Goal: Transaction & Acquisition: Purchase product/service

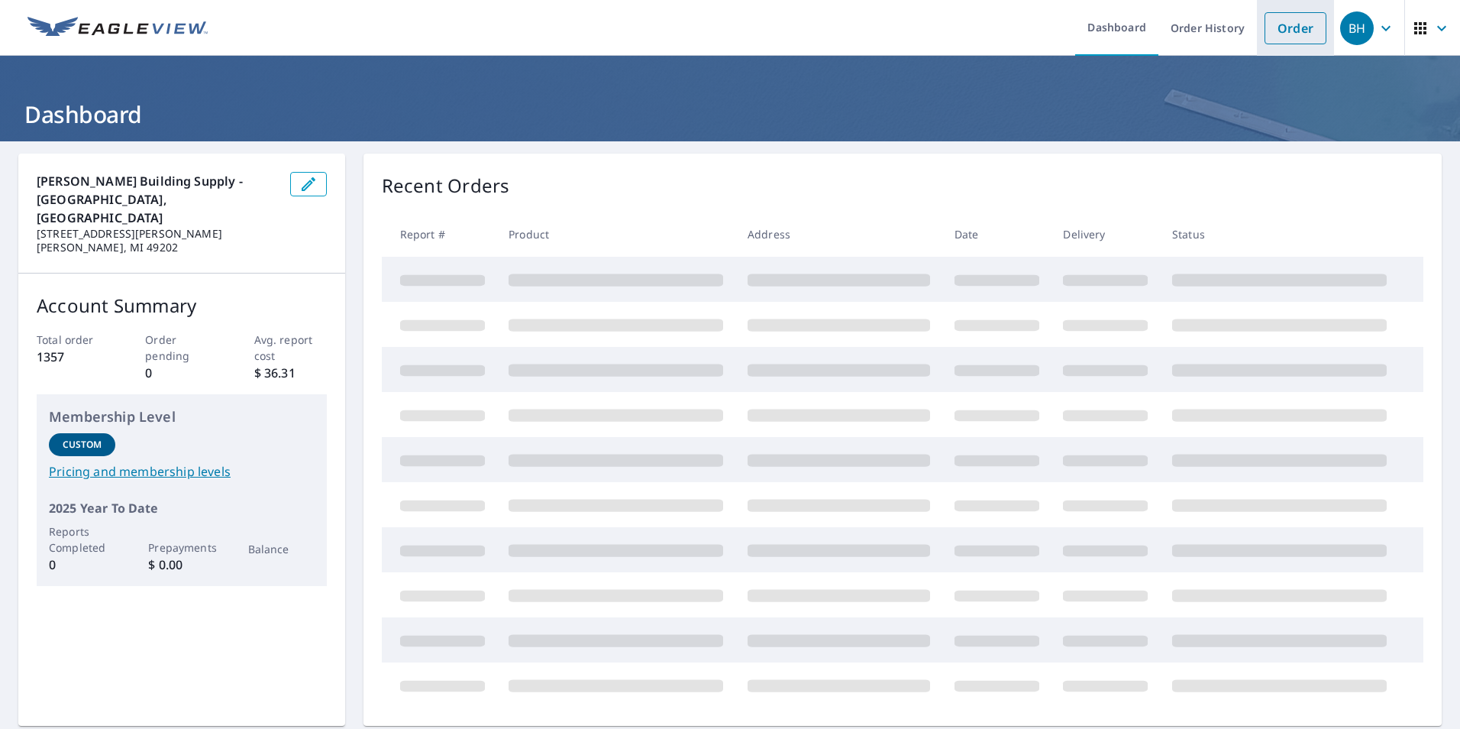
click at [1281, 31] on link "Order" at bounding box center [1296, 28] width 62 height 32
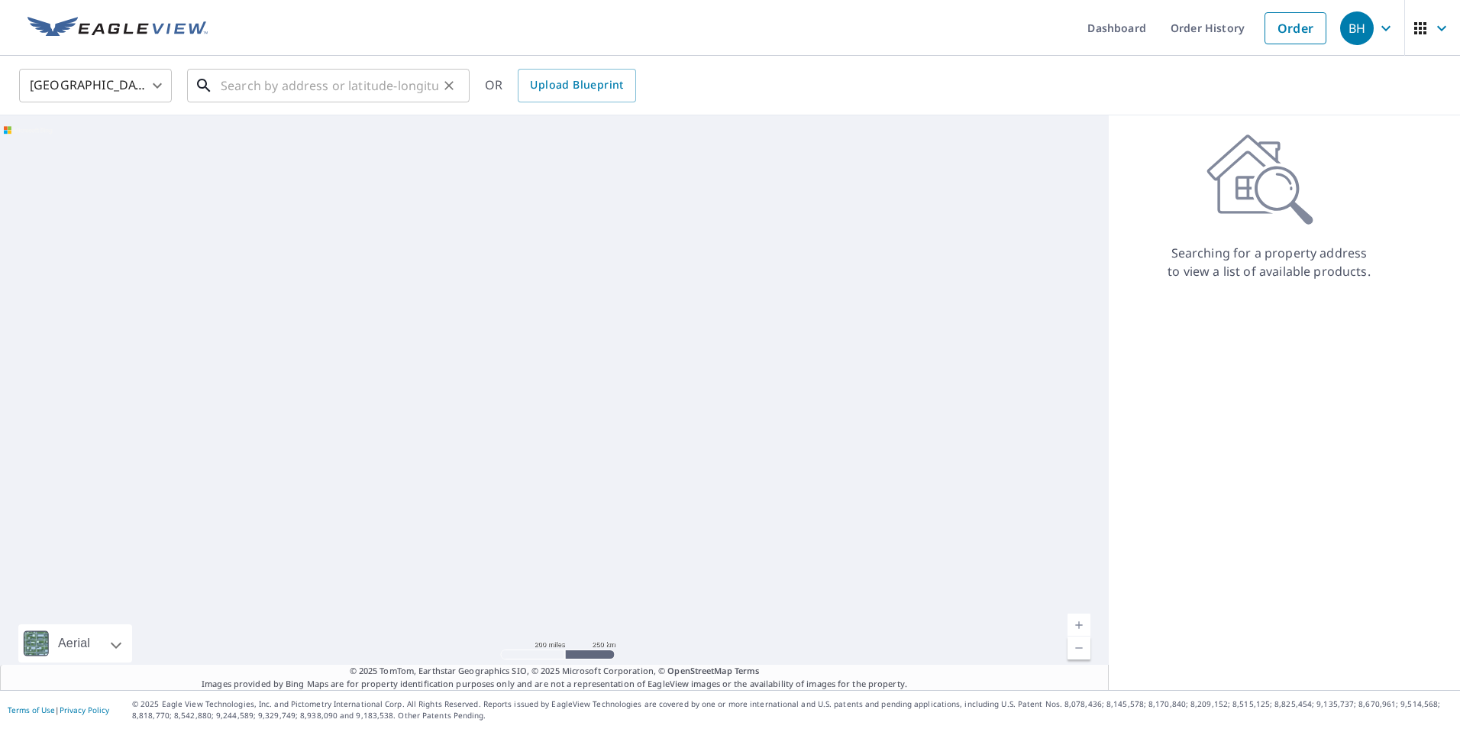
click at [347, 82] on input "text" at bounding box center [330, 85] width 218 height 43
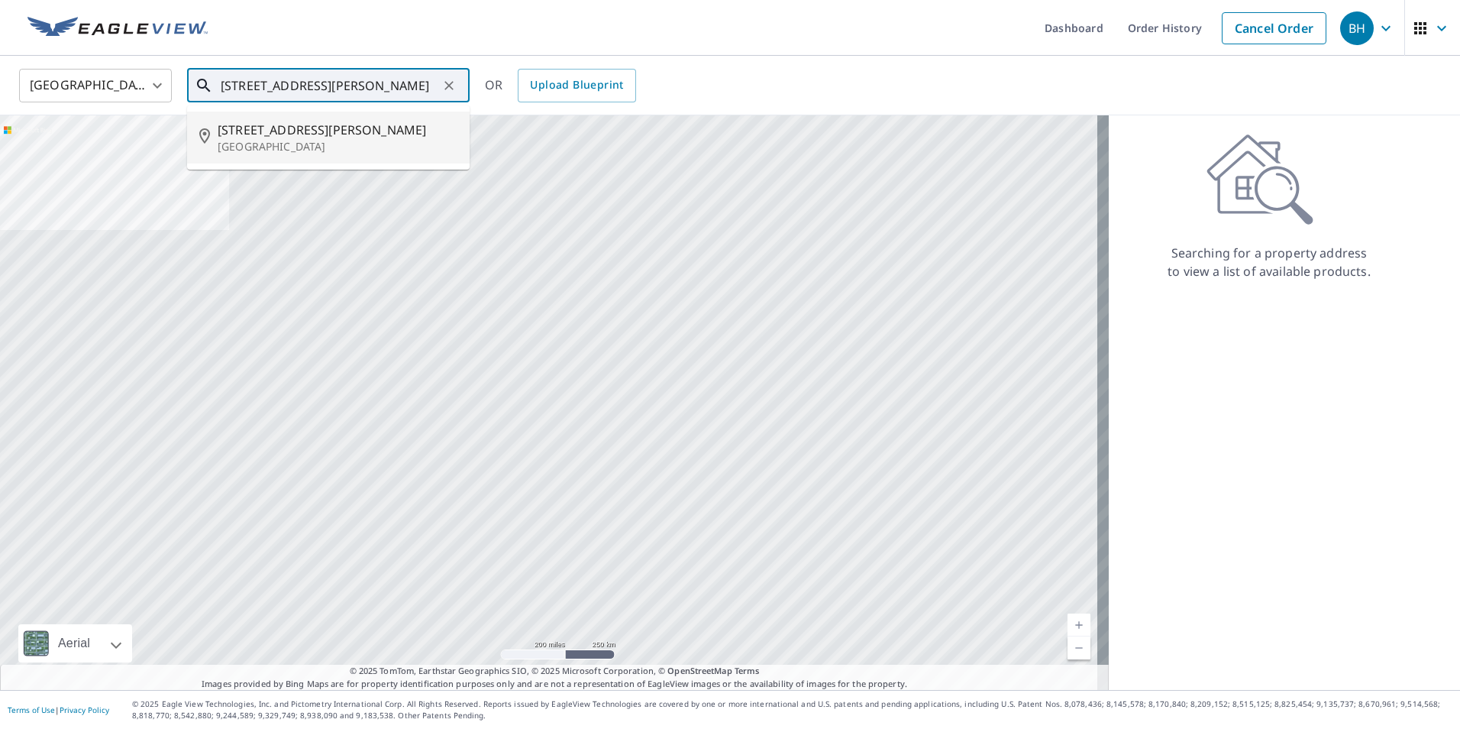
click at [312, 144] on p "[GEOGRAPHIC_DATA]" at bounding box center [338, 146] width 240 height 15
type input "[STREET_ADDRESS][PERSON_NAME]"
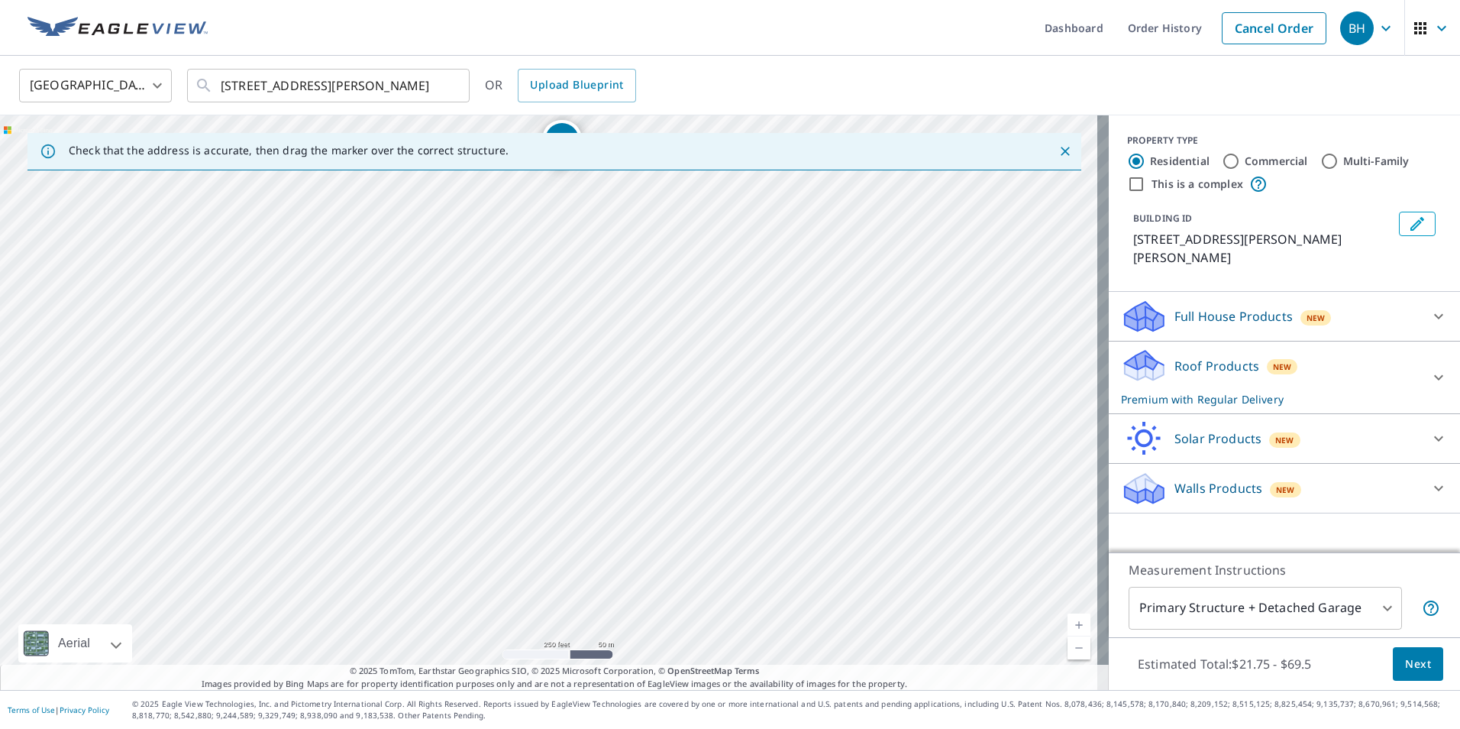
drag, startPoint x: 655, startPoint y: 556, endPoint x: 677, endPoint y: 402, distance: 155.9
click at [677, 402] on div "[STREET_ADDRESS][PERSON_NAME]" at bounding box center [554, 402] width 1109 height 574
drag, startPoint x: 666, startPoint y: 551, endPoint x: 671, endPoint y: 587, distance: 36.9
click at [671, 587] on div "[STREET_ADDRESS][PERSON_NAME]" at bounding box center [554, 402] width 1109 height 574
click at [1246, 350] on div "Roof Products New Premium with Regular Delivery" at bounding box center [1270, 378] width 299 height 60
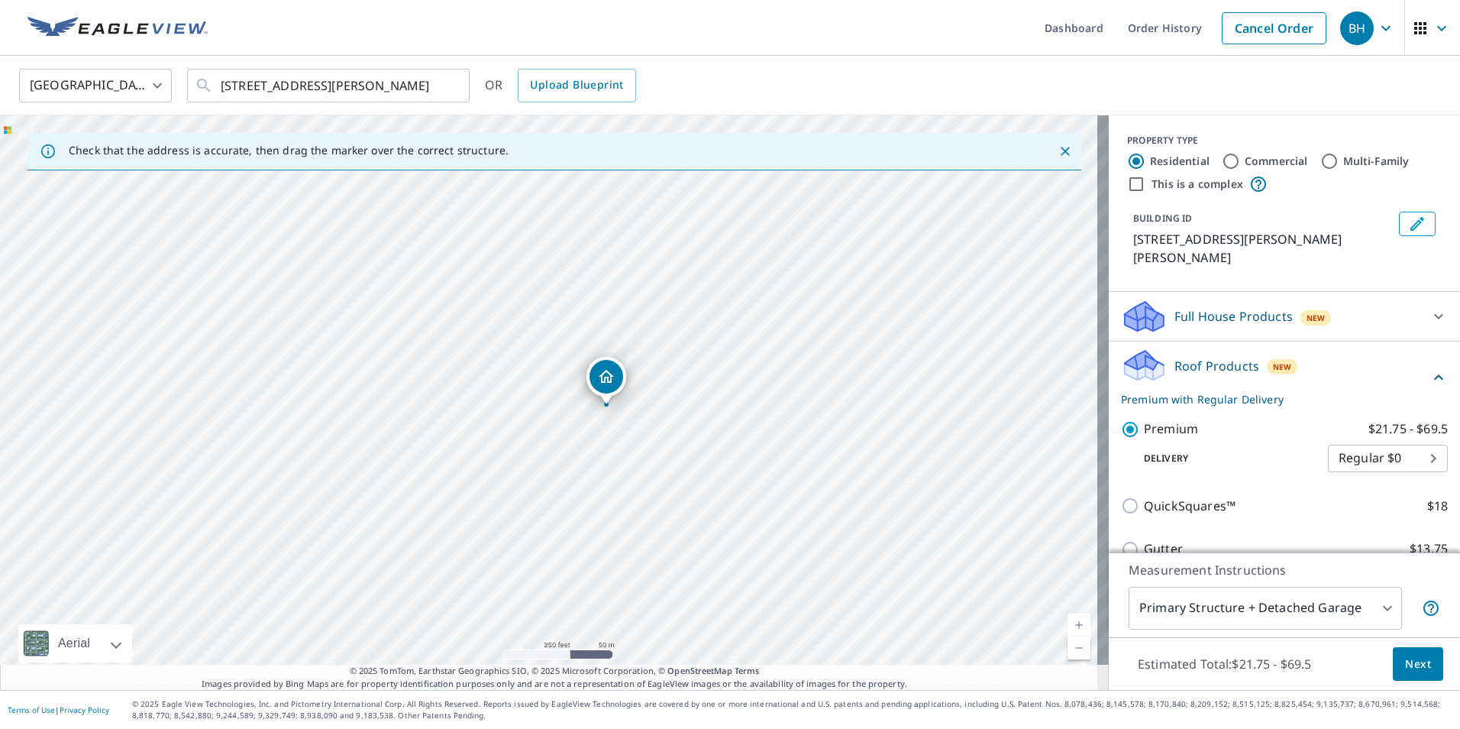
click at [1410, 653] on button "Next" at bounding box center [1418, 664] width 50 height 34
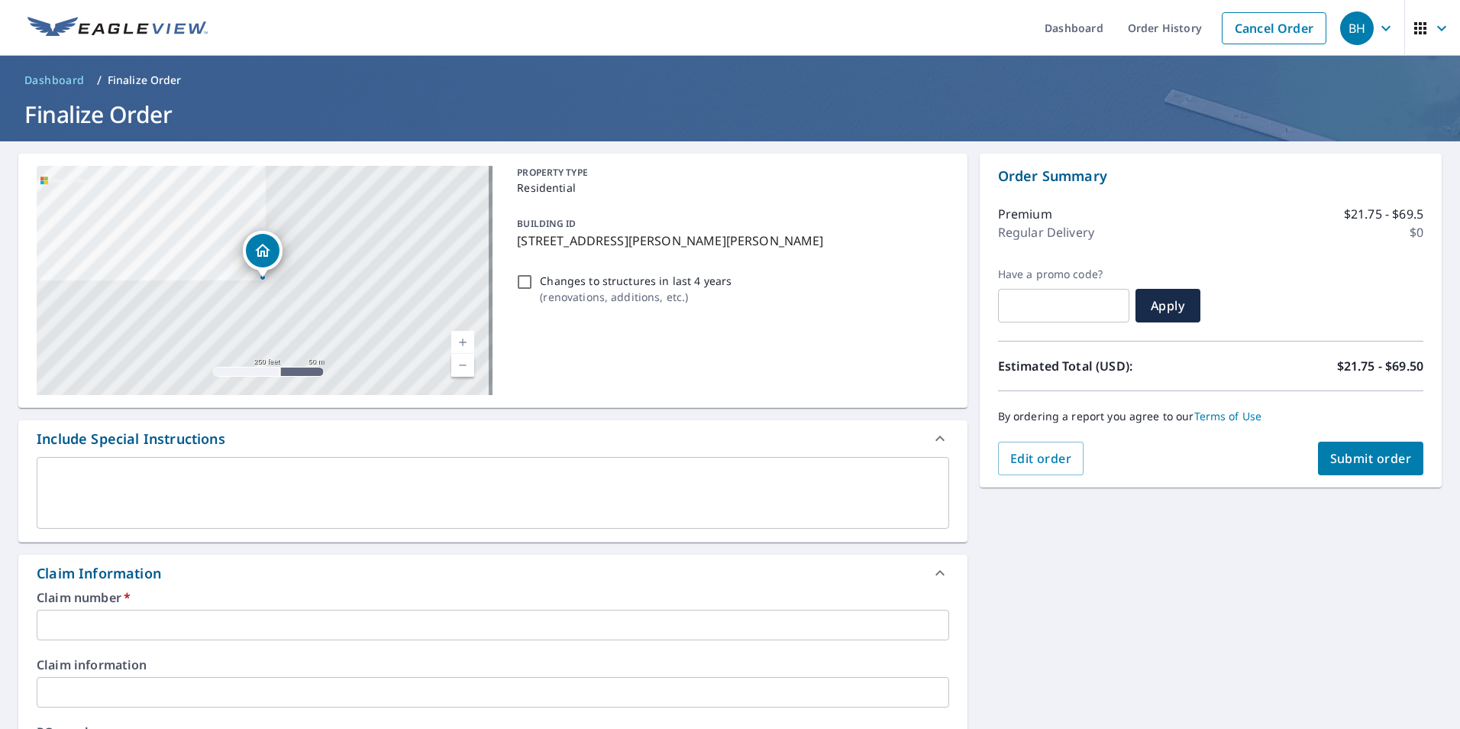
click at [380, 626] on input "text" at bounding box center [493, 625] width 913 height 31
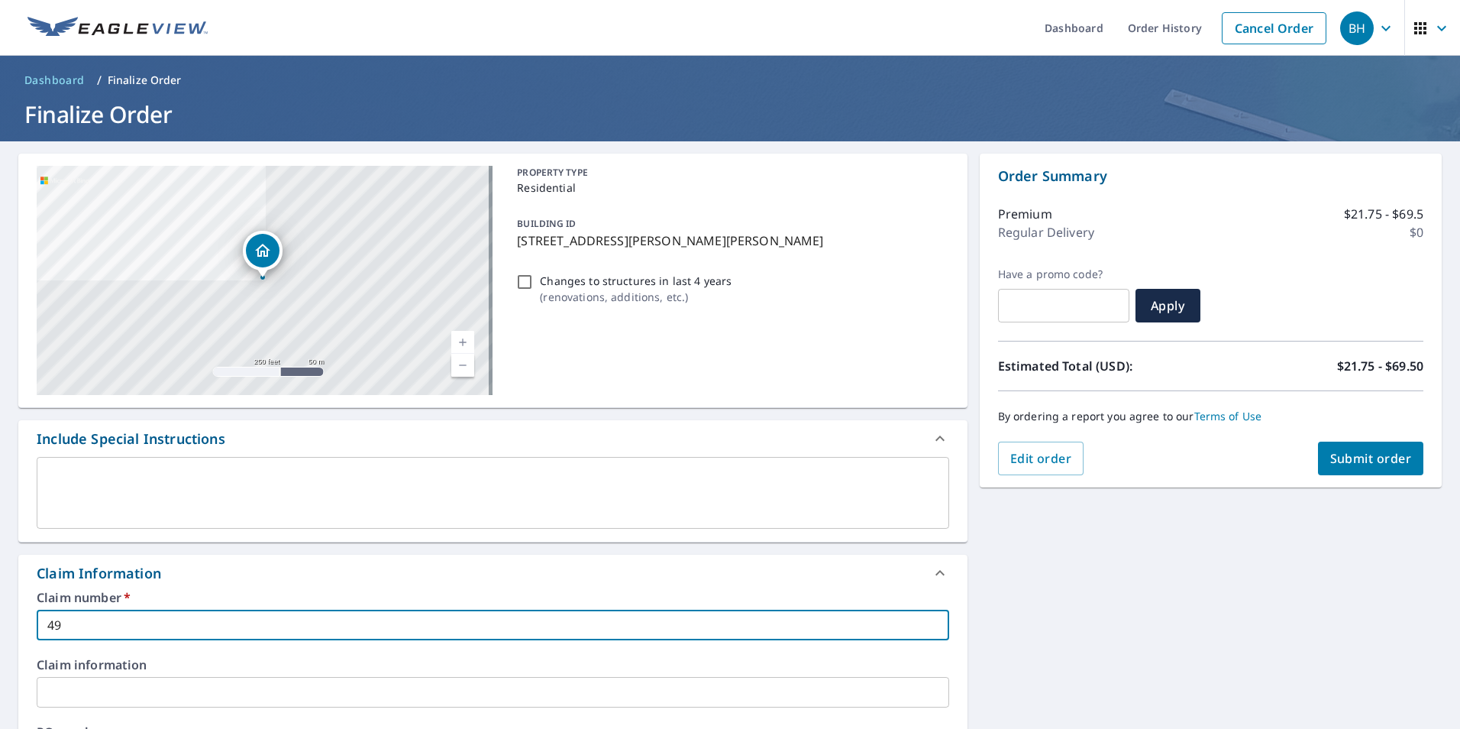
type input "4"
type input "7939285"
click at [1355, 462] on span "Submit order" at bounding box center [1372, 458] width 82 height 17
